Goal: Use online tool/utility

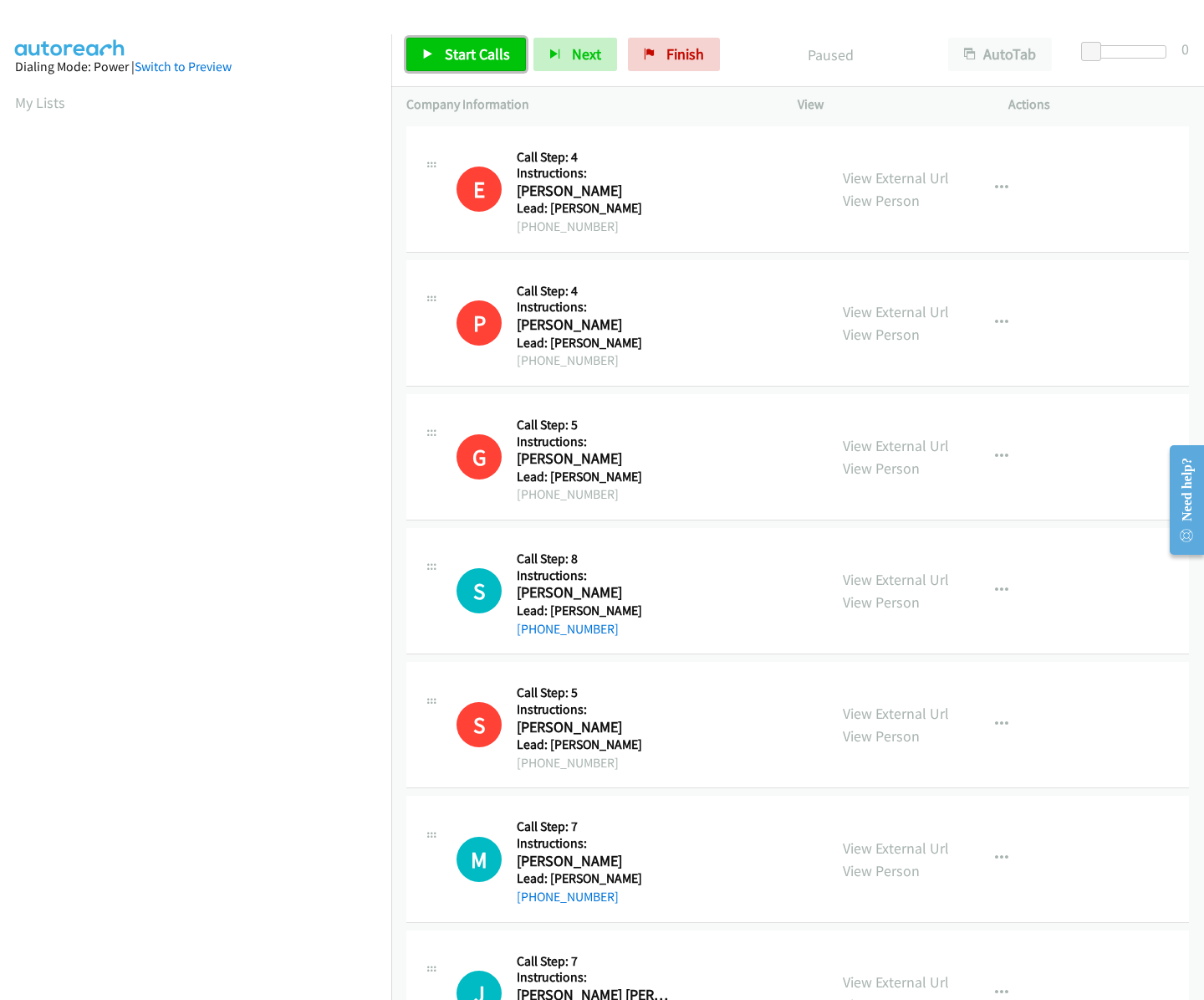
click at [426, 54] on icon at bounding box center [428, 56] width 12 height 12
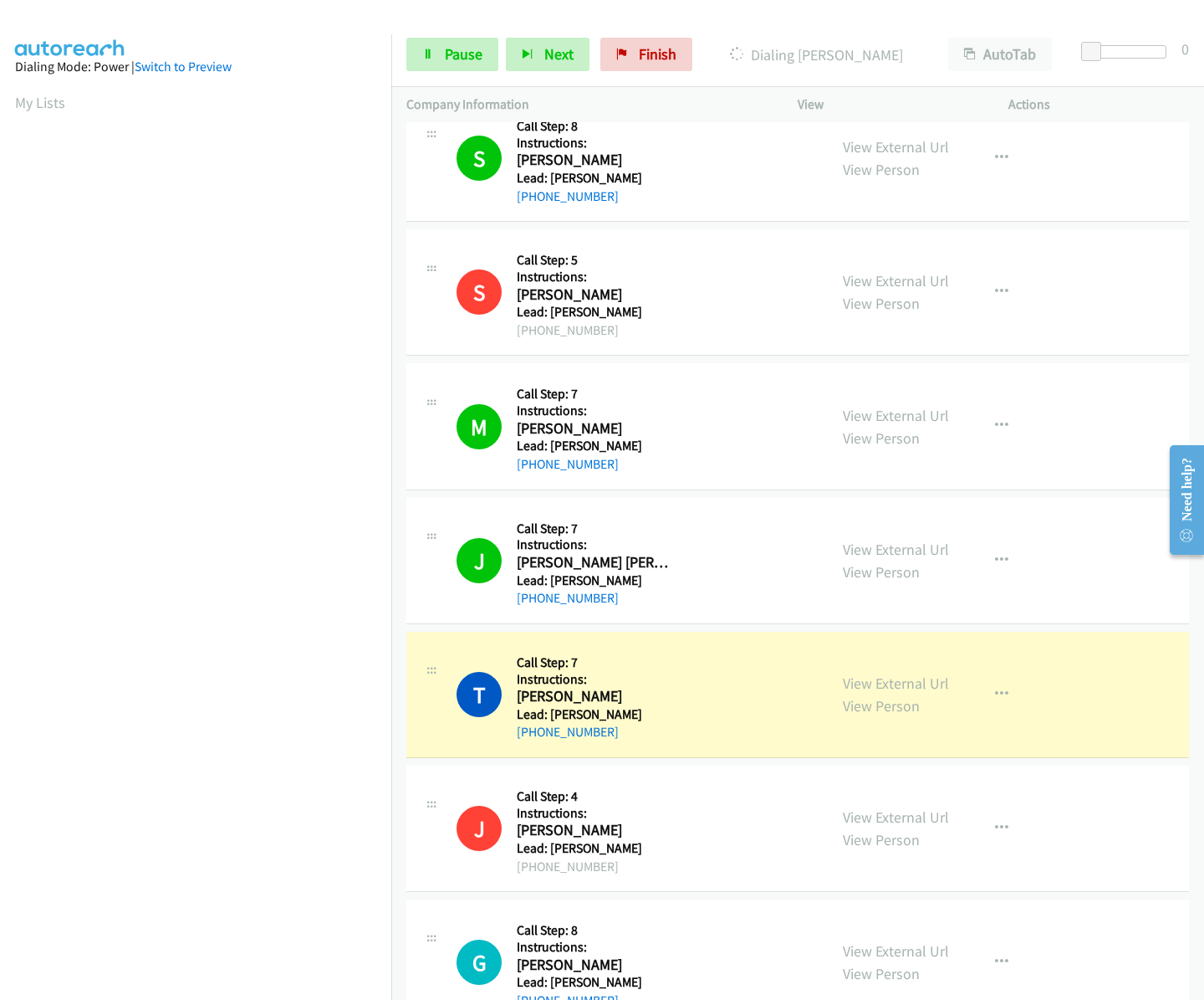
scroll to position [434, 0]
drag, startPoint x: 624, startPoint y: 731, endPoint x: 527, endPoint y: 725, distance: 97.2
click at [520, 723] on div "[PHONE_NUMBER]" at bounding box center [593, 730] width 154 height 20
click at [604, 727] on link "[PHONE_NUMBER]" at bounding box center [567, 730] width 102 height 16
click at [640, 731] on div "[PHONE_NUMBER]" at bounding box center [593, 730] width 154 height 20
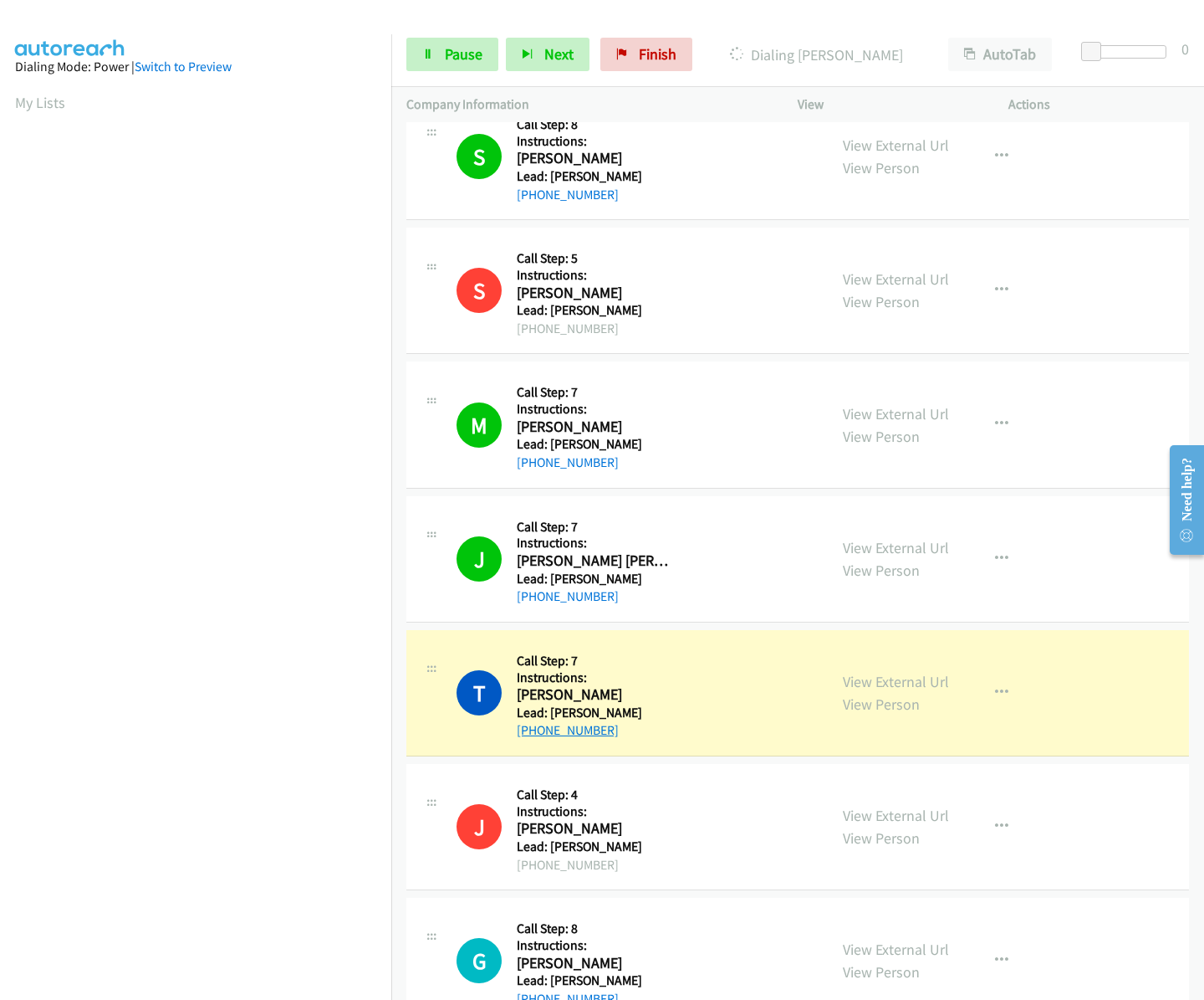
drag, startPoint x: 637, startPoint y: 731, endPoint x: 536, endPoint y: 730, distance: 101.0
click at [529, 731] on div "[PHONE_NUMBER]" at bounding box center [593, 730] width 154 height 20
copy link "[PHONE_NUMBER]"
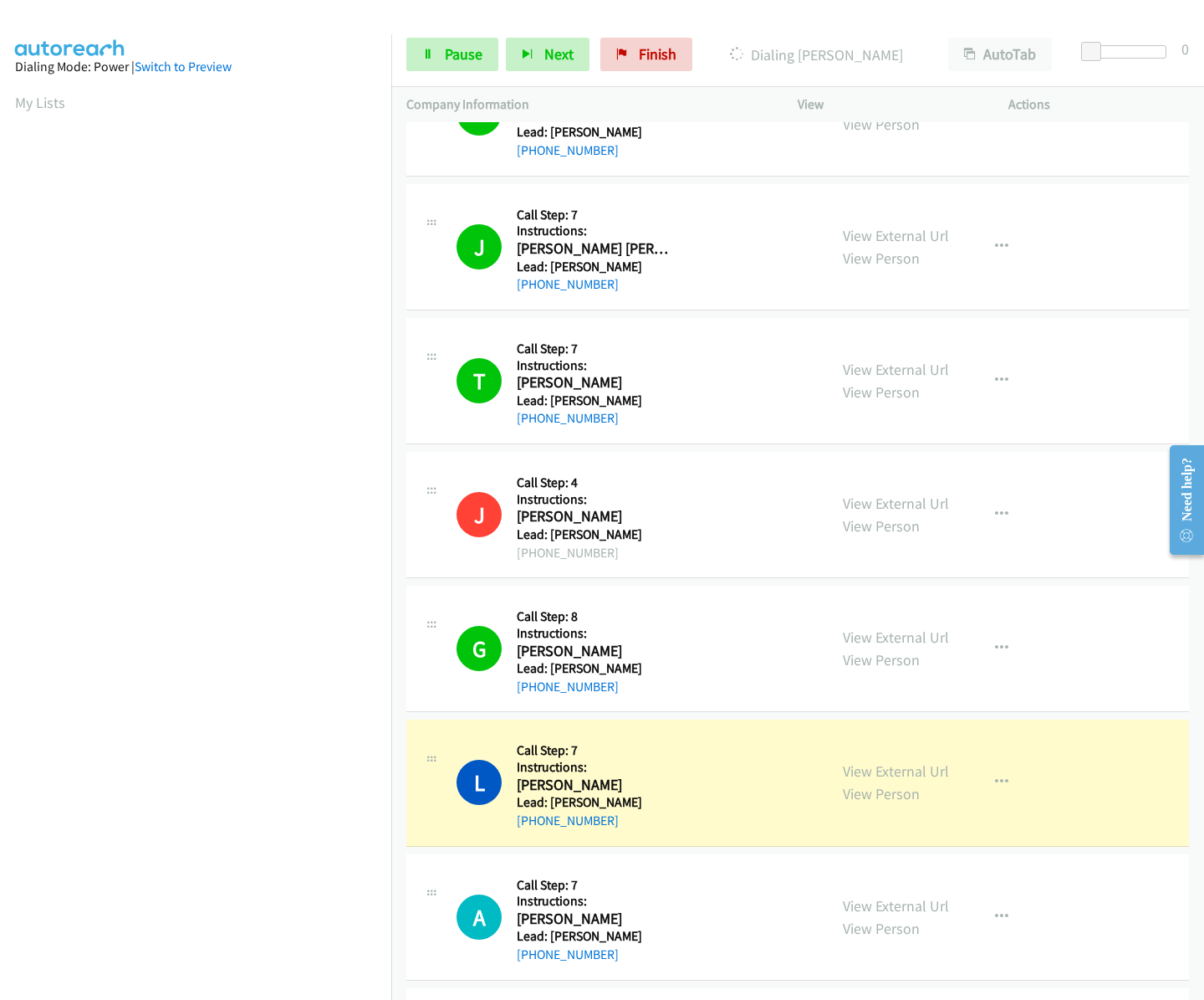
scroll to position [777, 0]
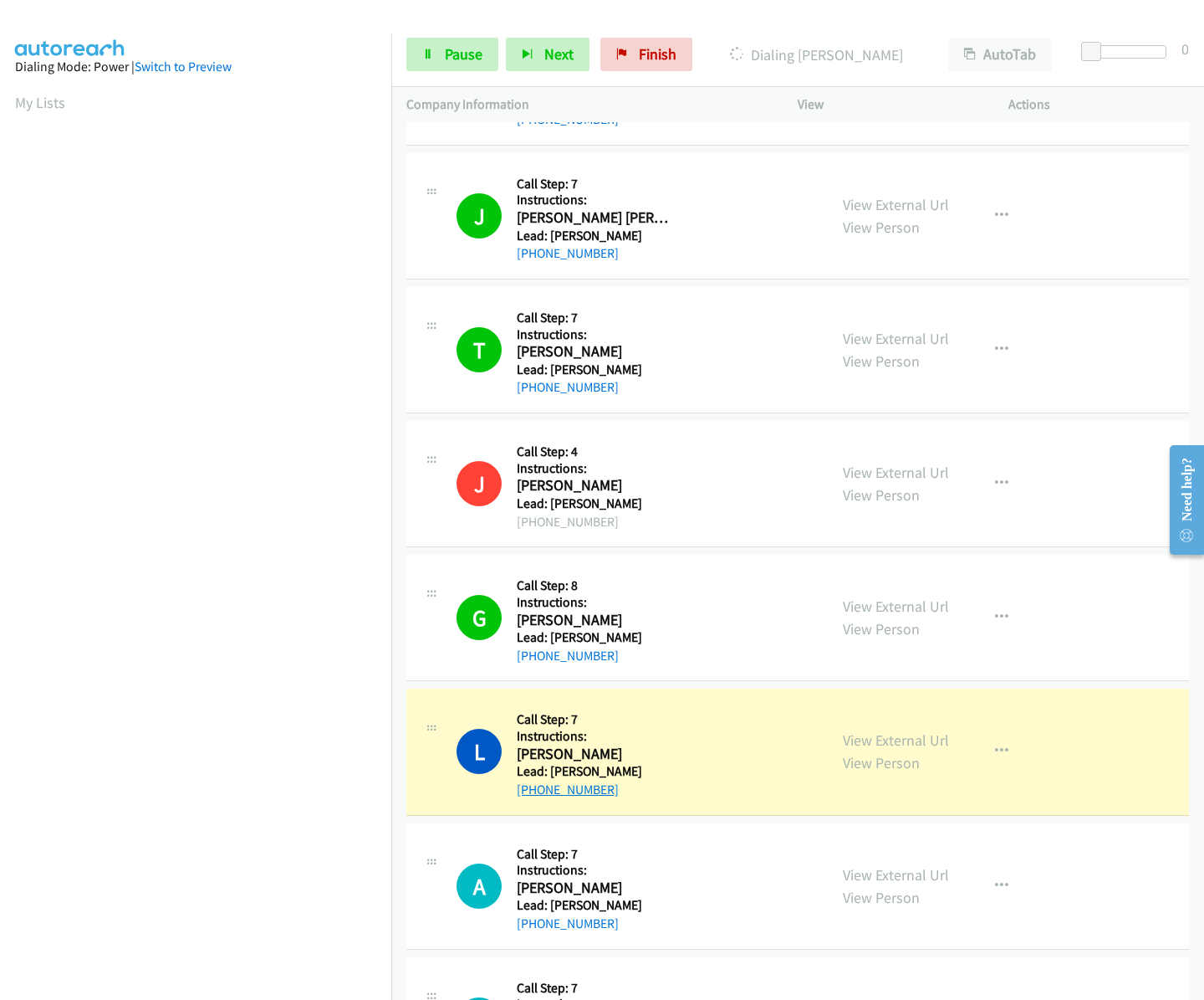
drag, startPoint x: 608, startPoint y: 788, endPoint x: 561, endPoint y: 792, distance: 47.2
click at [534, 783] on div "[PHONE_NUMBER]" at bounding box center [593, 789] width 154 height 20
copy link "[PHONE_NUMBER]"
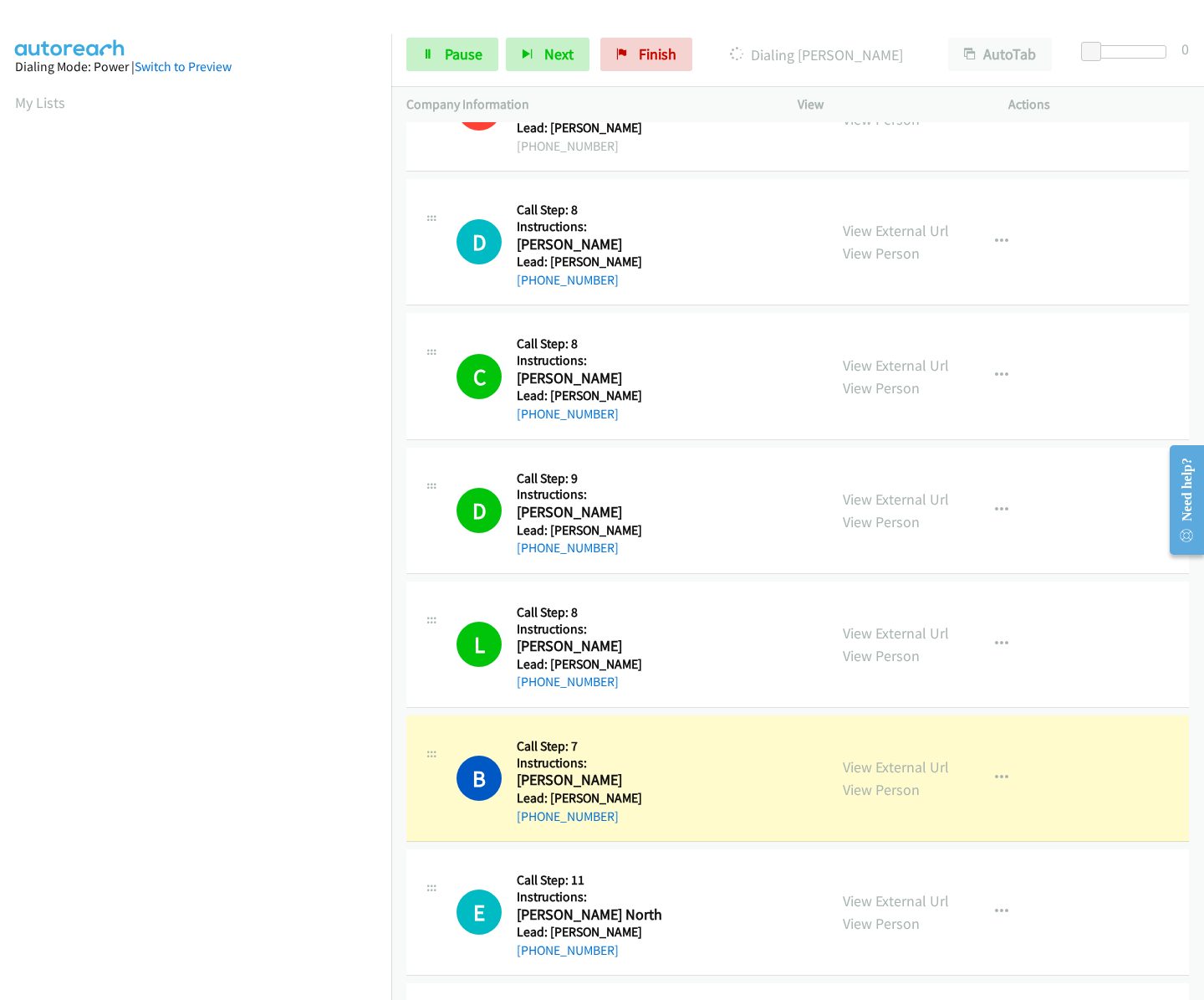
scroll to position [2675, 0]
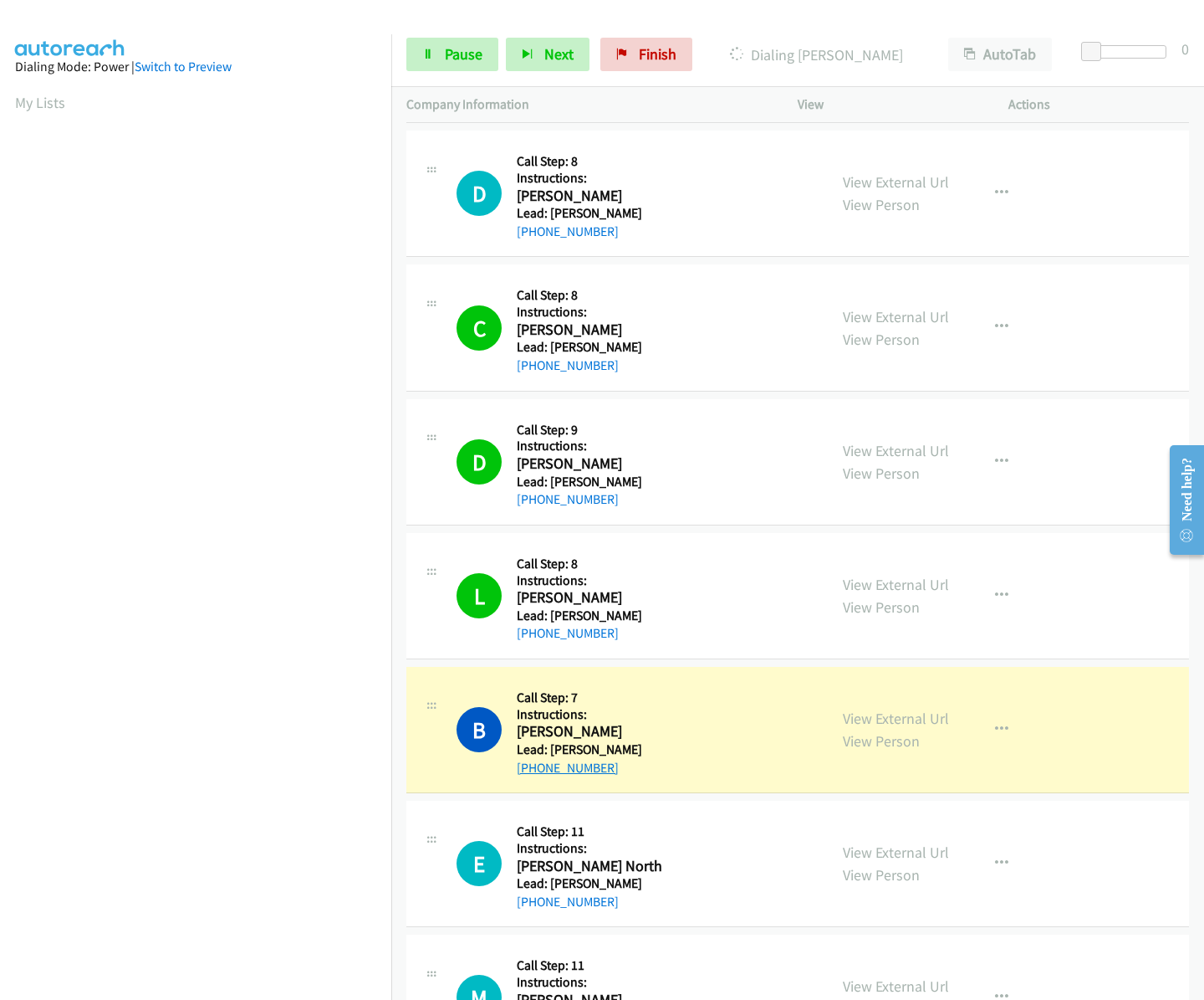
drag, startPoint x: 620, startPoint y: 771, endPoint x: 530, endPoint y: 760, distance: 90.7
click at [530, 760] on div "[PHONE_NUMBER]" at bounding box center [593, 767] width 154 height 20
copy link "[PHONE_NUMBER]"
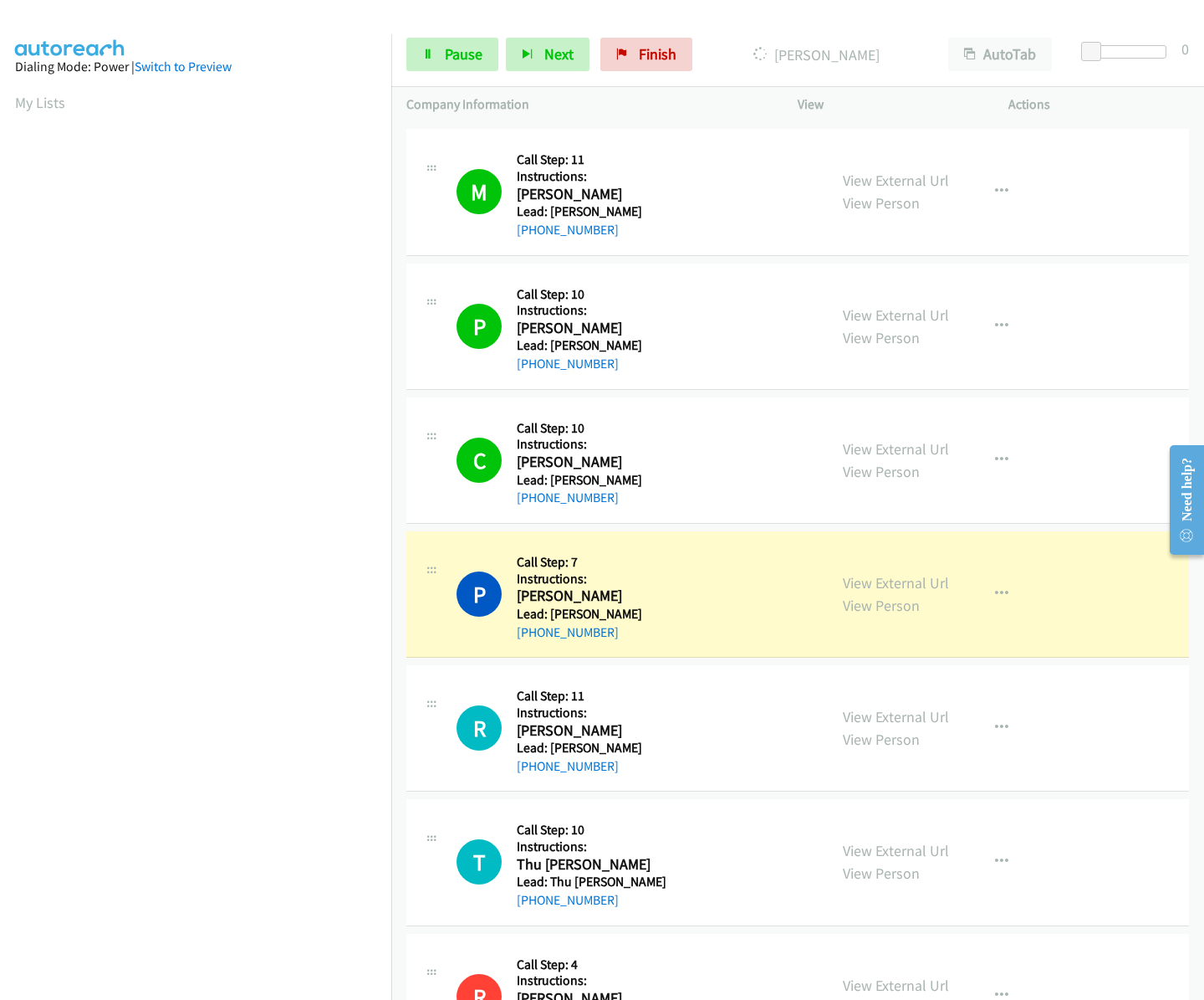
scroll to position [3476, 0]
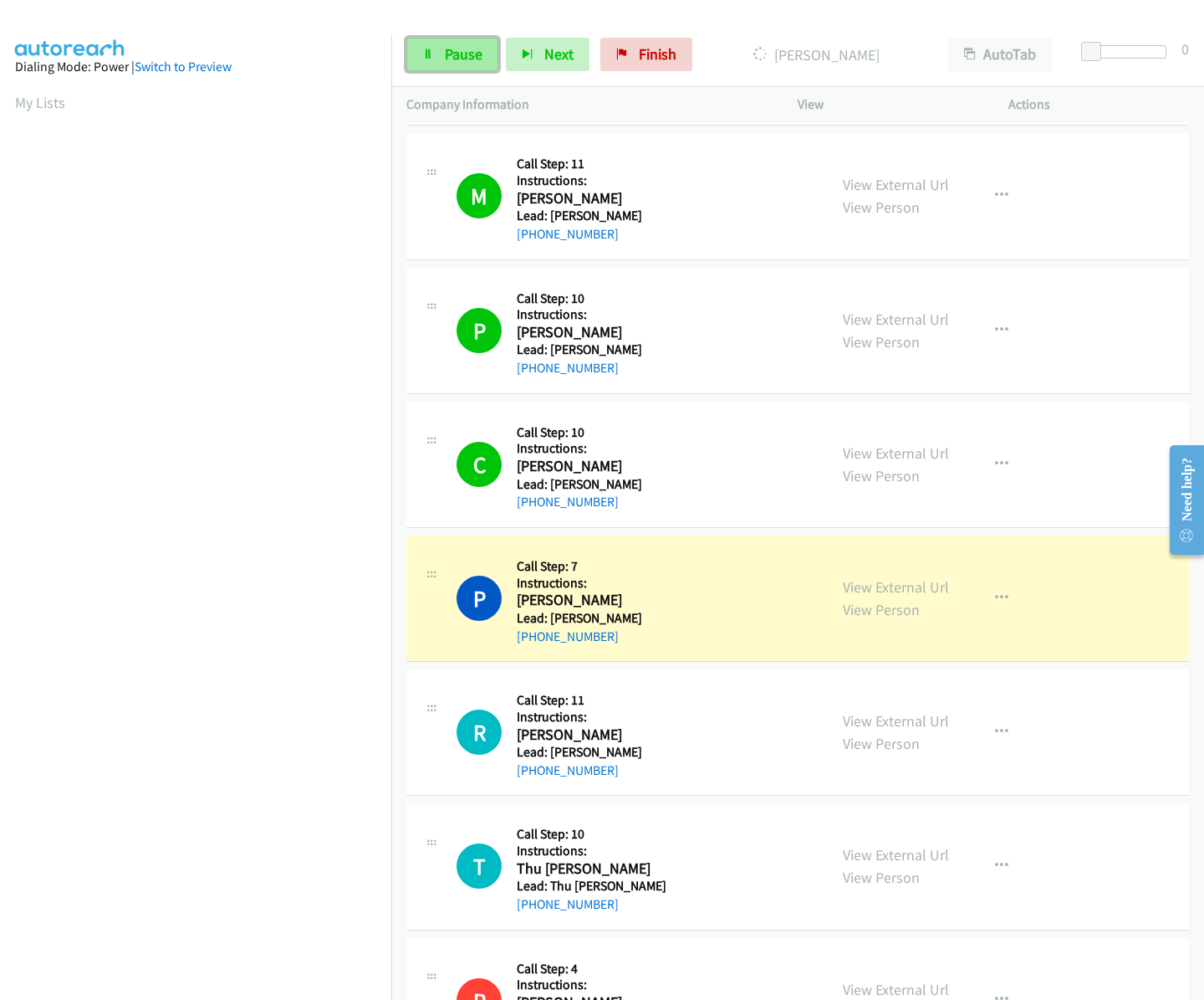
click at [471, 61] on span "Pause" at bounding box center [463, 54] width 38 height 19
